Goal: Task Accomplishment & Management: Use online tool/utility

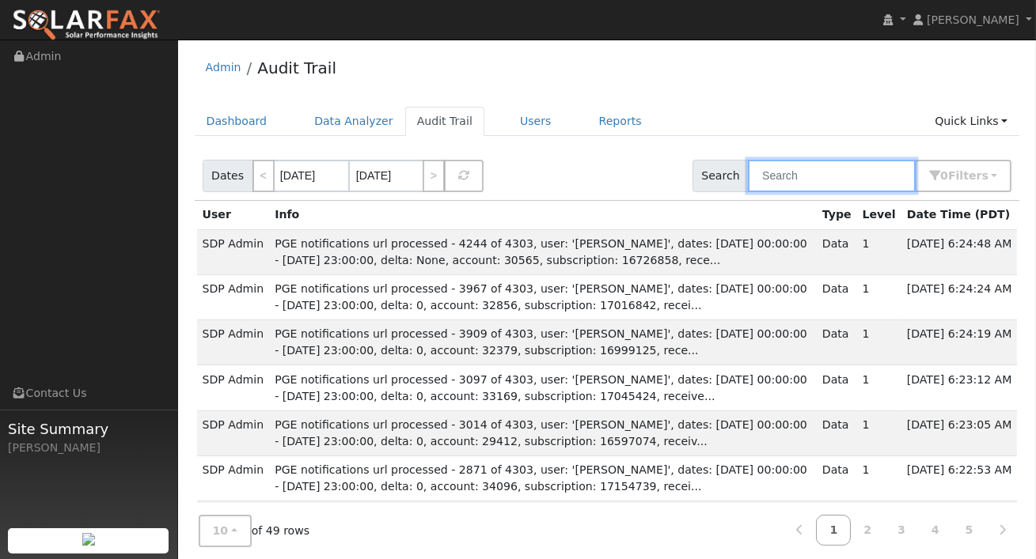
click at [864, 177] on input "text" at bounding box center [832, 176] width 168 height 32
type input "x"
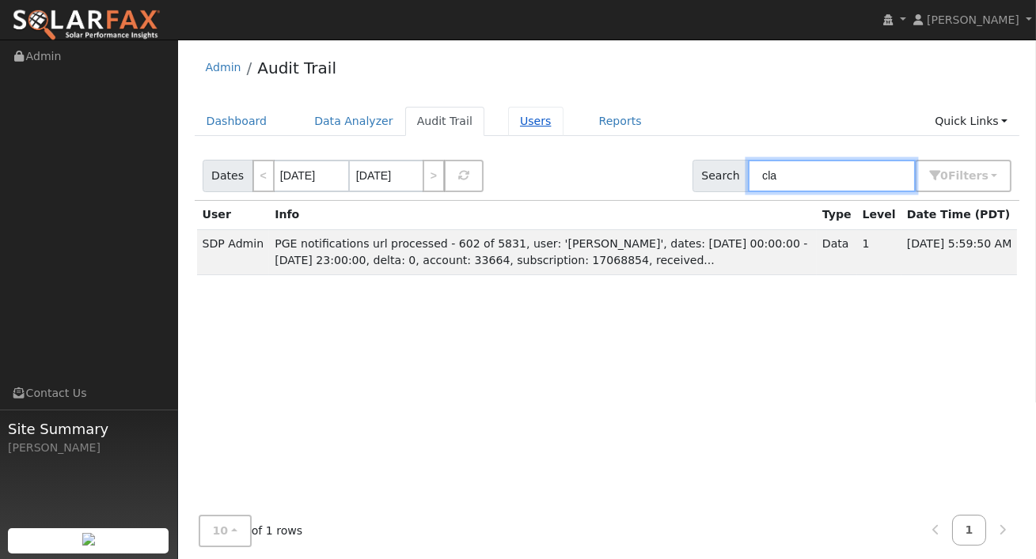
type input "cla"
click at [508, 115] on link "Users" at bounding box center [535, 121] width 55 height 29
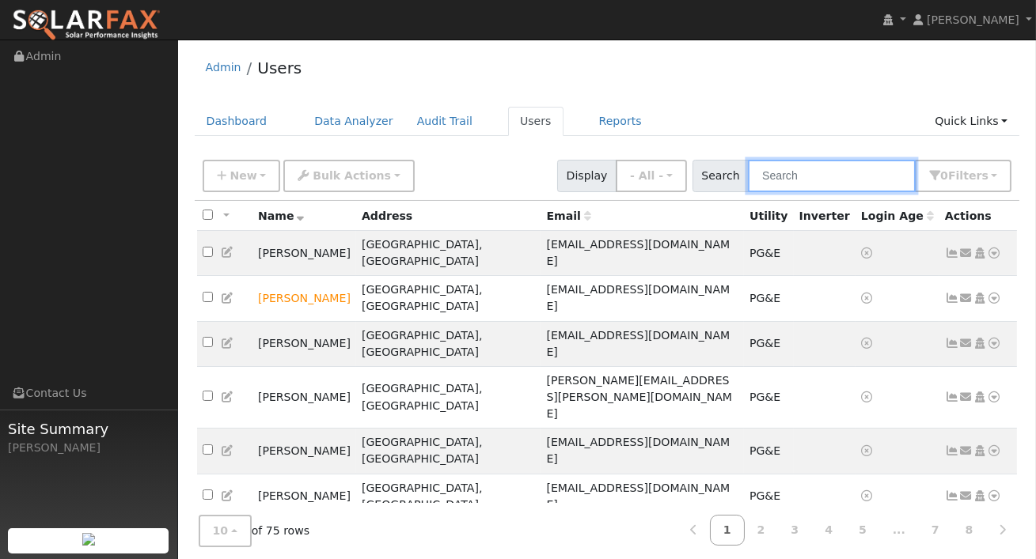
click at [795, 175] on input "text" at bounding box center [832, 176] width 168 height 32
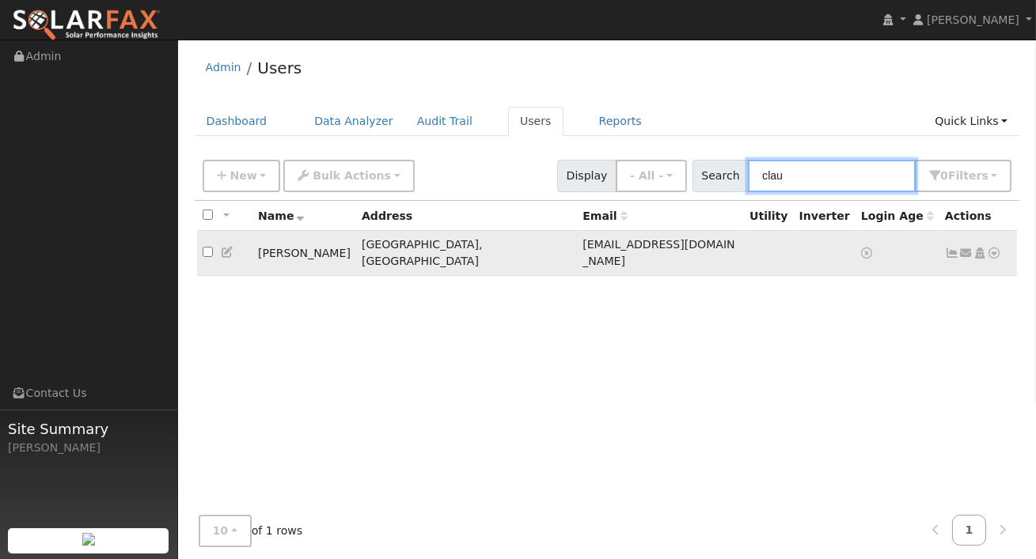
type input "clau"
click at [343, 252] on td "[PERSON_NAME]" at bounding box center [304, 253] width 104 height 45
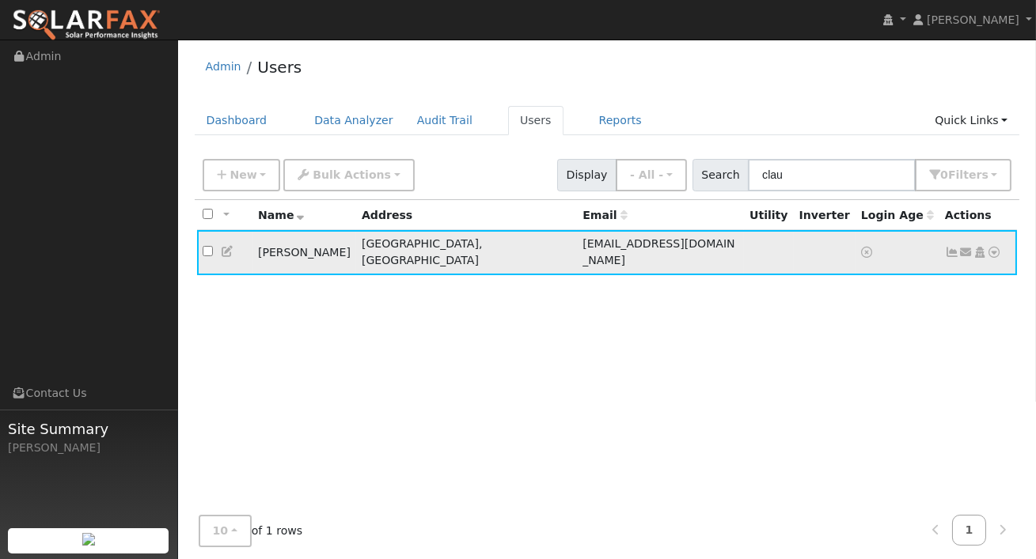
click at [996, 247] on icon at bounding box center [994, 252] width 14 height 11
click at [0, 0] on link "Utility" at bounding box center [0, 0] width 0 height 0
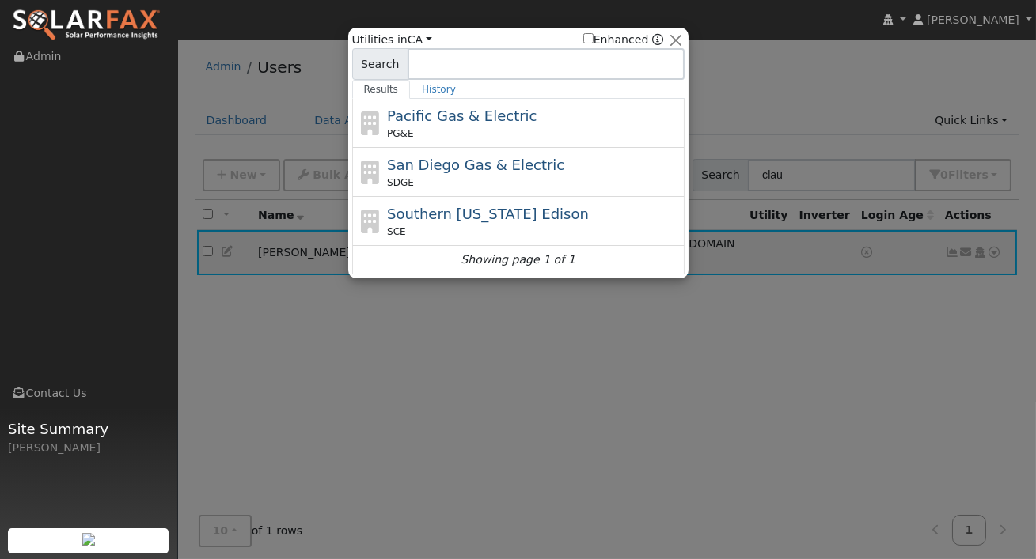
click at [449, 112] on span "Pacific Gas & Electric" at bounding box center [462, 116] width 150 height 17
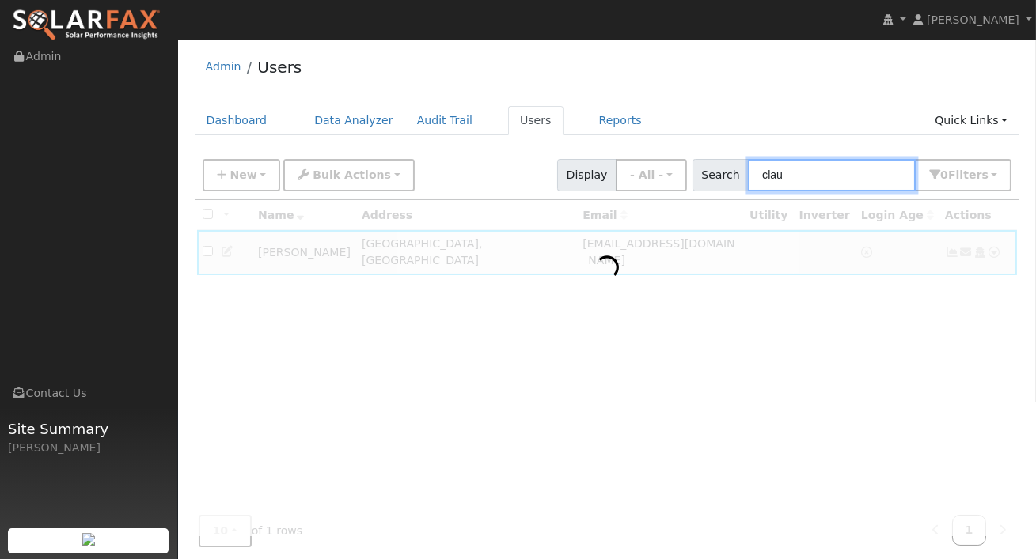
click at [813, 174] on input "clau" at bounding box center [832, 175] width 168 height 32
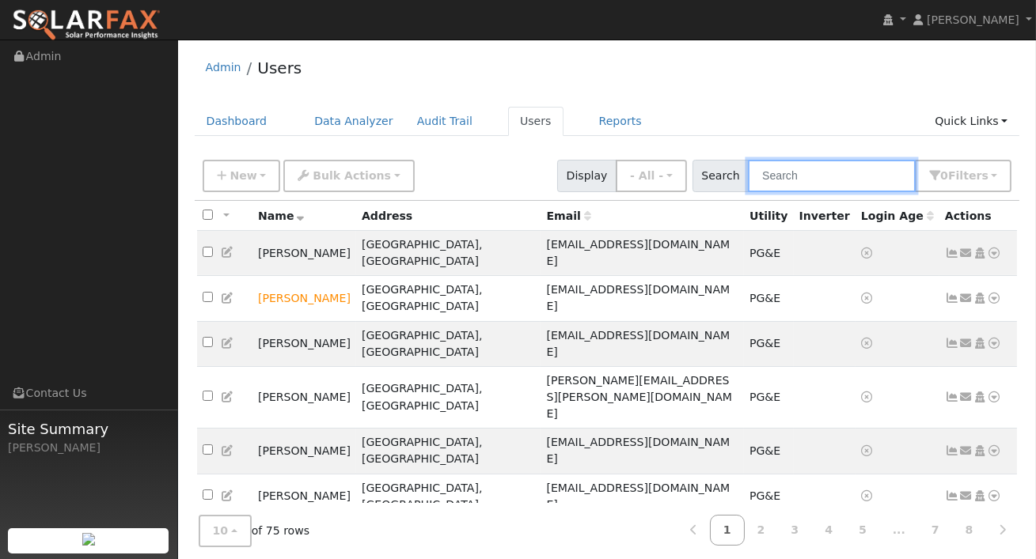
click at [806, 177] on input "text" at bounding box center [832, 176] width 168 height 32
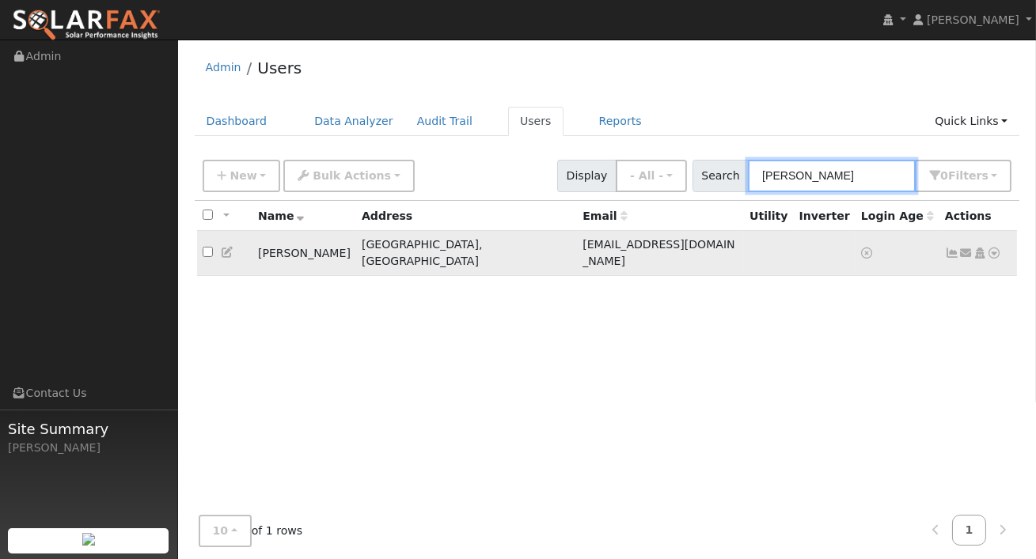
type input "claud"
click at [994, 248] on icon at bounding box center [994, 253] width 14 height 11
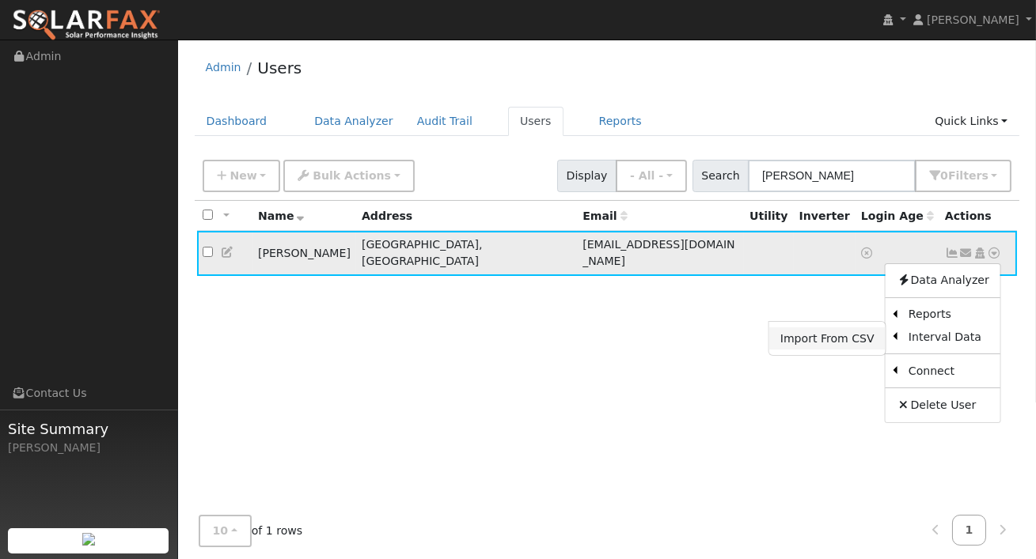
click at [848, 331] on link "Import From CSV" at bounding box center [827, 339] width 116 height 22
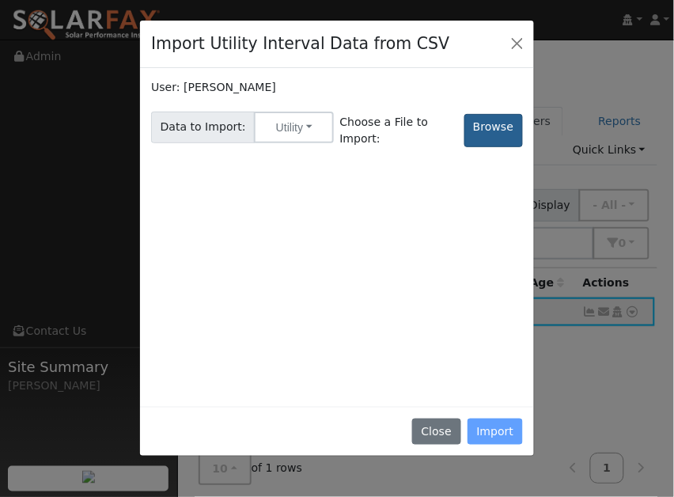
click at [490, 118] on label "Browse" at bounding box center [493, 130] width 59 height 33
click at [0, 0] on input "Browse" at bounding box center [0, 0] width 0 height 0
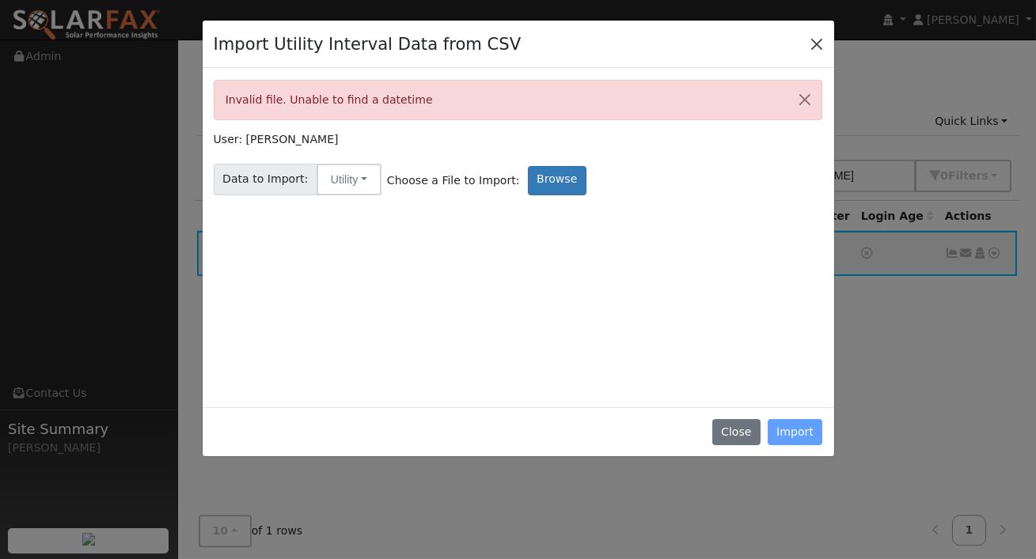
click at [604, 172] on div "Data to Import: Utility Utility Solar Choose a File to Import: Browse" at bounding box center [517, 176] width 615 height 37
click at [819, 43] on button "Close" at bounding box center [816, 43] width 22 height 22
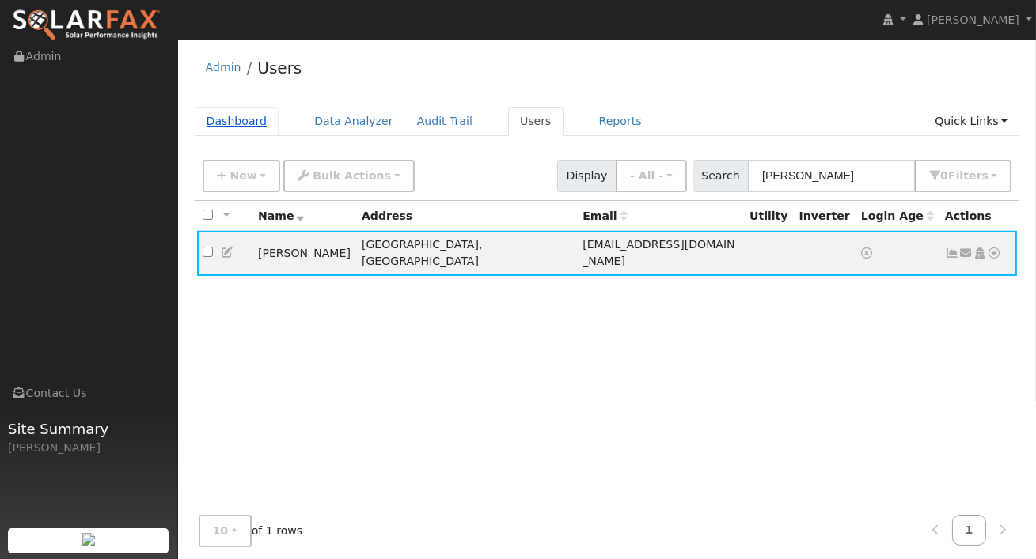
click at [237, 122] on link "Dashboard" at bounding box center [237, 121] width 85 height 29
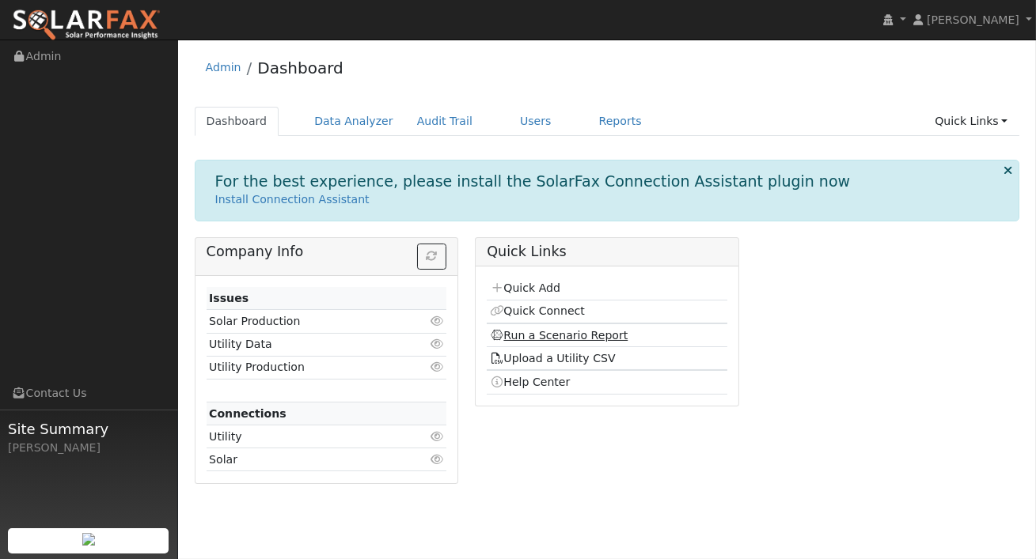
click at [556, 337] on link "Run a Scenario Report" at bounding box center [559, 335] width 138 height 13
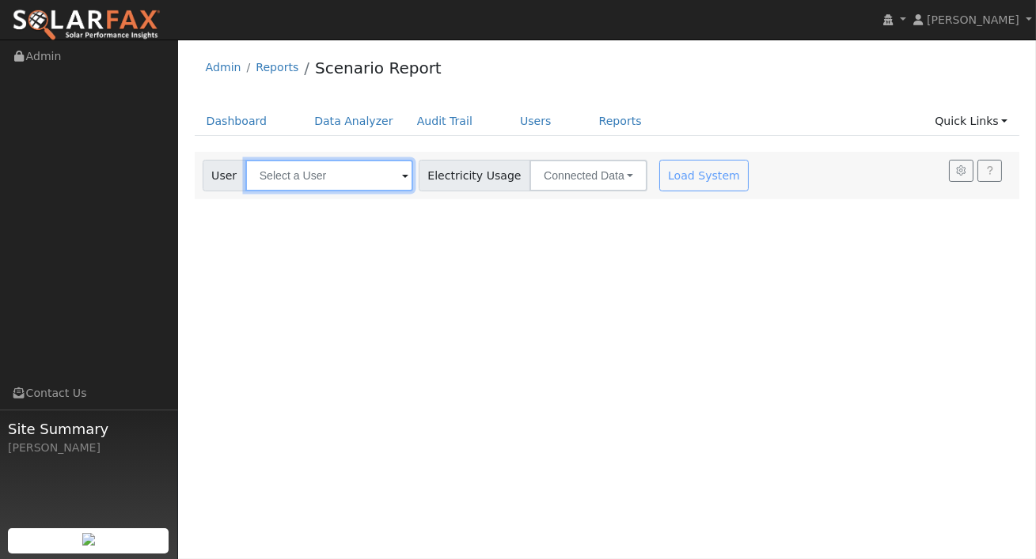
click at [360, 164] on input "text" at bounding box center [329, 176] width 168 height 32
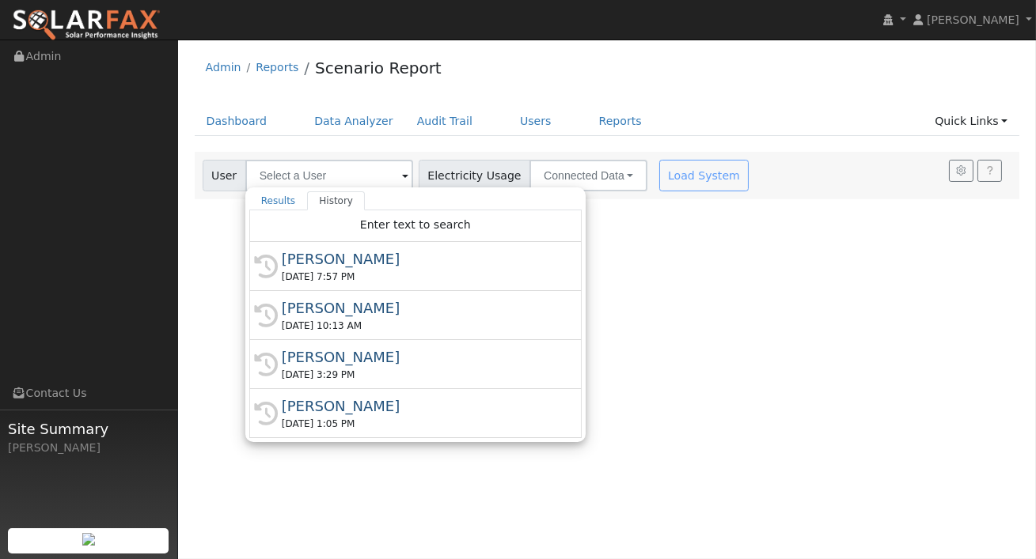
drag, startPoint x: 363, startPoint y: 313, endPoint x: 377, endPoint y: 309, distance: 14.3
click at [363, 313] on div "[PERSON_NAME]" at bounding box center [423, 307] width 282 height 21
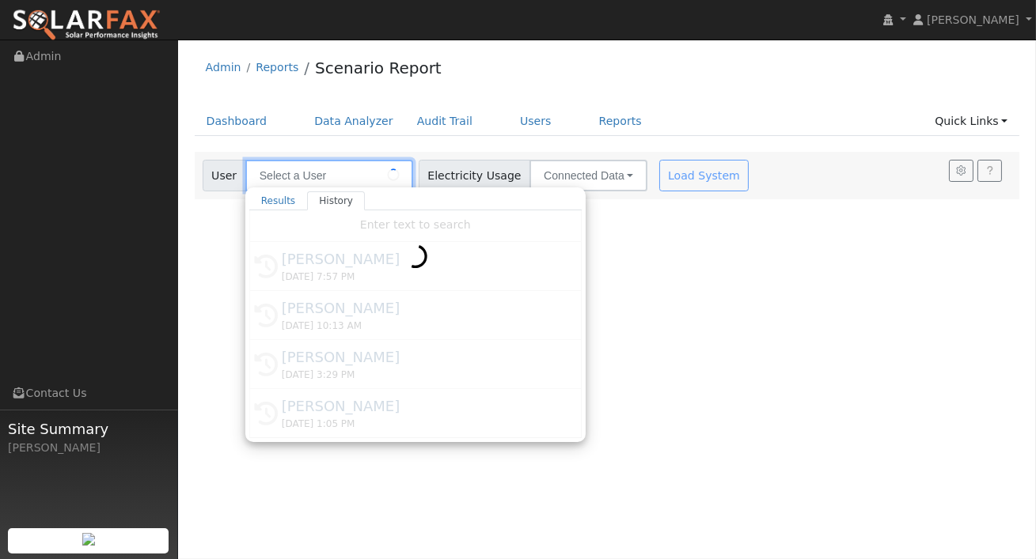
type input "[PERSON_NAME]"
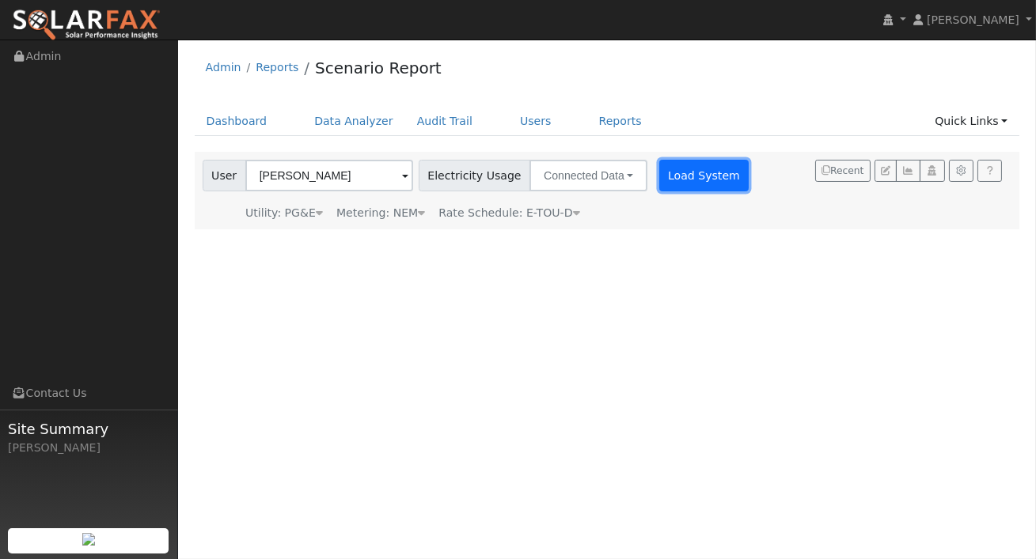
click at [674, 166] on button "Load System" at bounding box center [704, 176] width 90 height 32
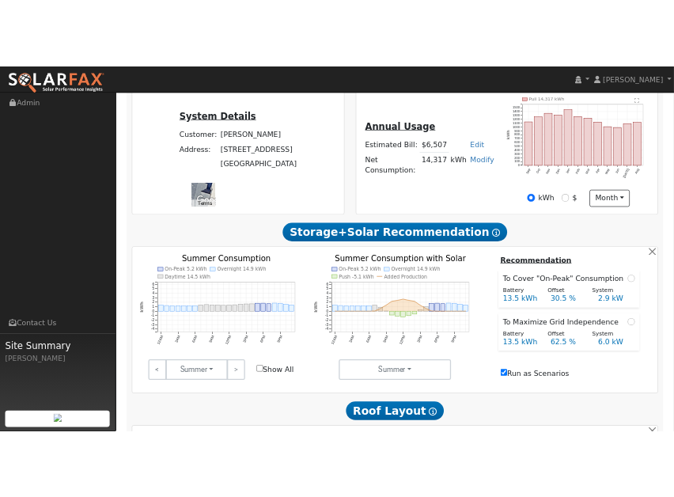
scroll to position [366, 0]
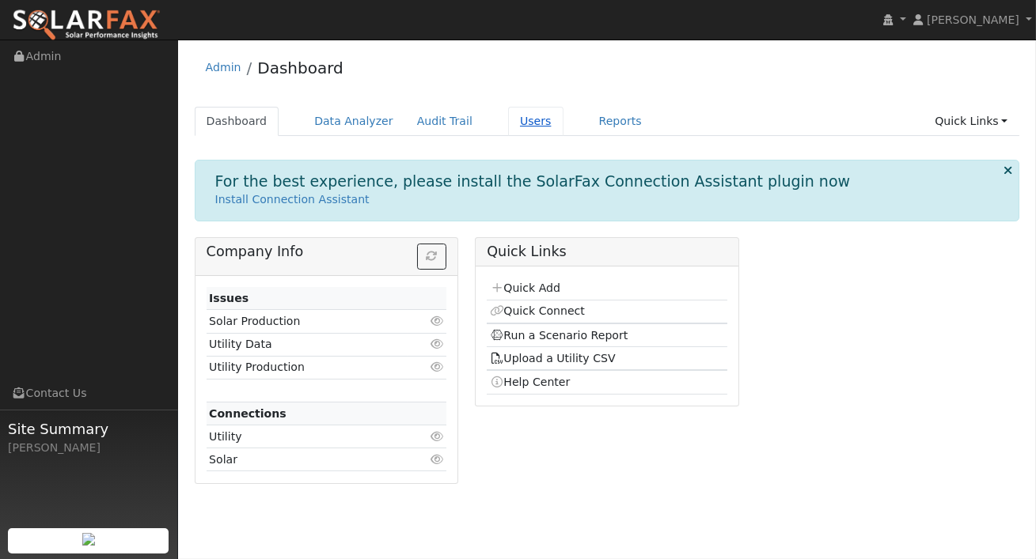
click at [508, 122] on link "Users" at bounding box center [535, 121] width 55 height 29
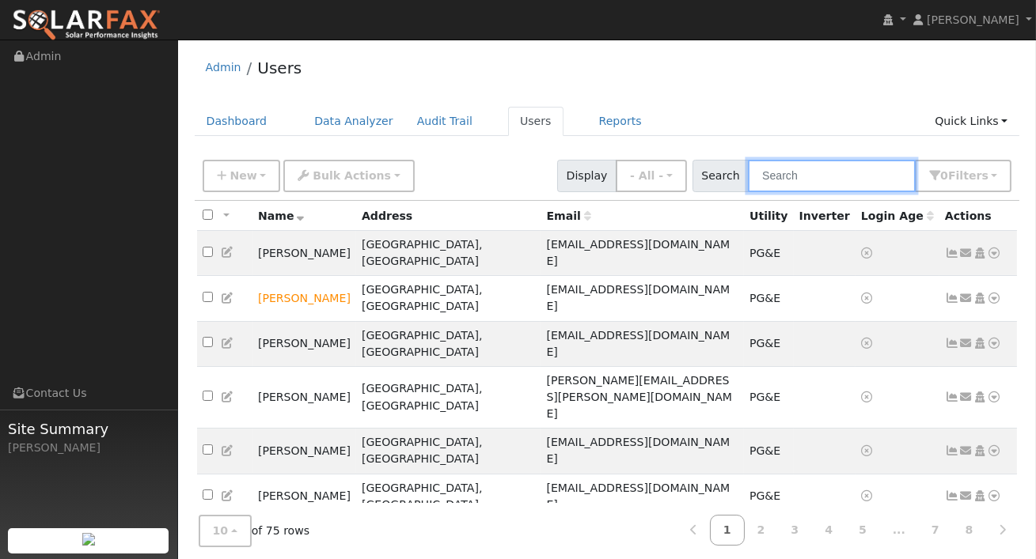
click at [814, 173] on input "text" at bounding box center [832, 176] width 168 height 32
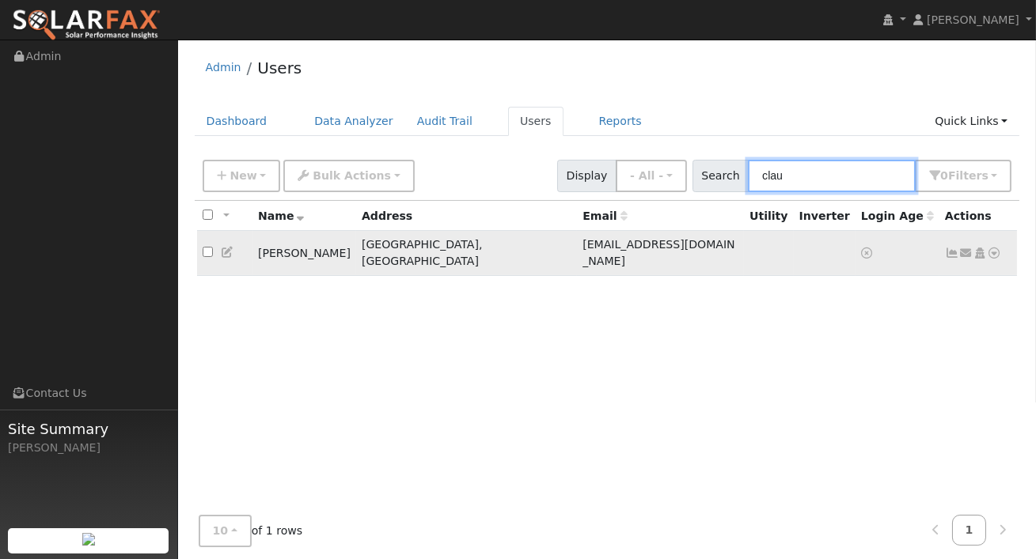
type input "clau"
drag, startPoint x: 257, startPoint y: 249, endPoint x: 353, endPoint y: 250, distance: 95.7
click at [356, 252] on td "[PERSON_NAME]" at bounding box center [304, 253] width 104 height 45
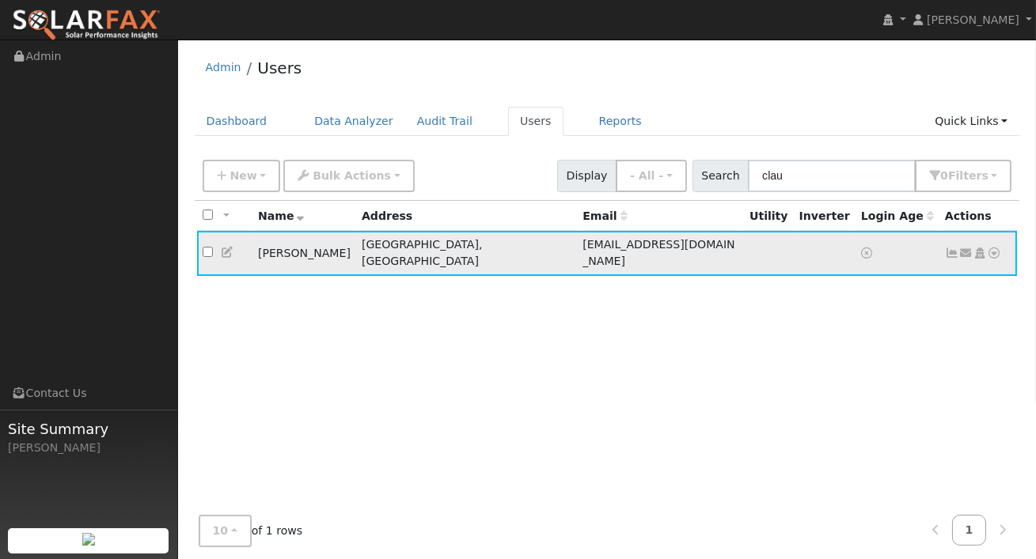
copy td "[PERSON_NAME]"
drag, startPoint x: 330, startPoint y: 246, endPoint x: 745, endPoint y: 13, distance: 476.4
click at [0, 40] on div "[PERSON_NAME] [PERSON_NAME] Profile My Company Help Center Terms Of Service See…" at bounding box center [518, 321] width 1036 height 562
